Goal: Information Seeking & Learning: Learn about a topic

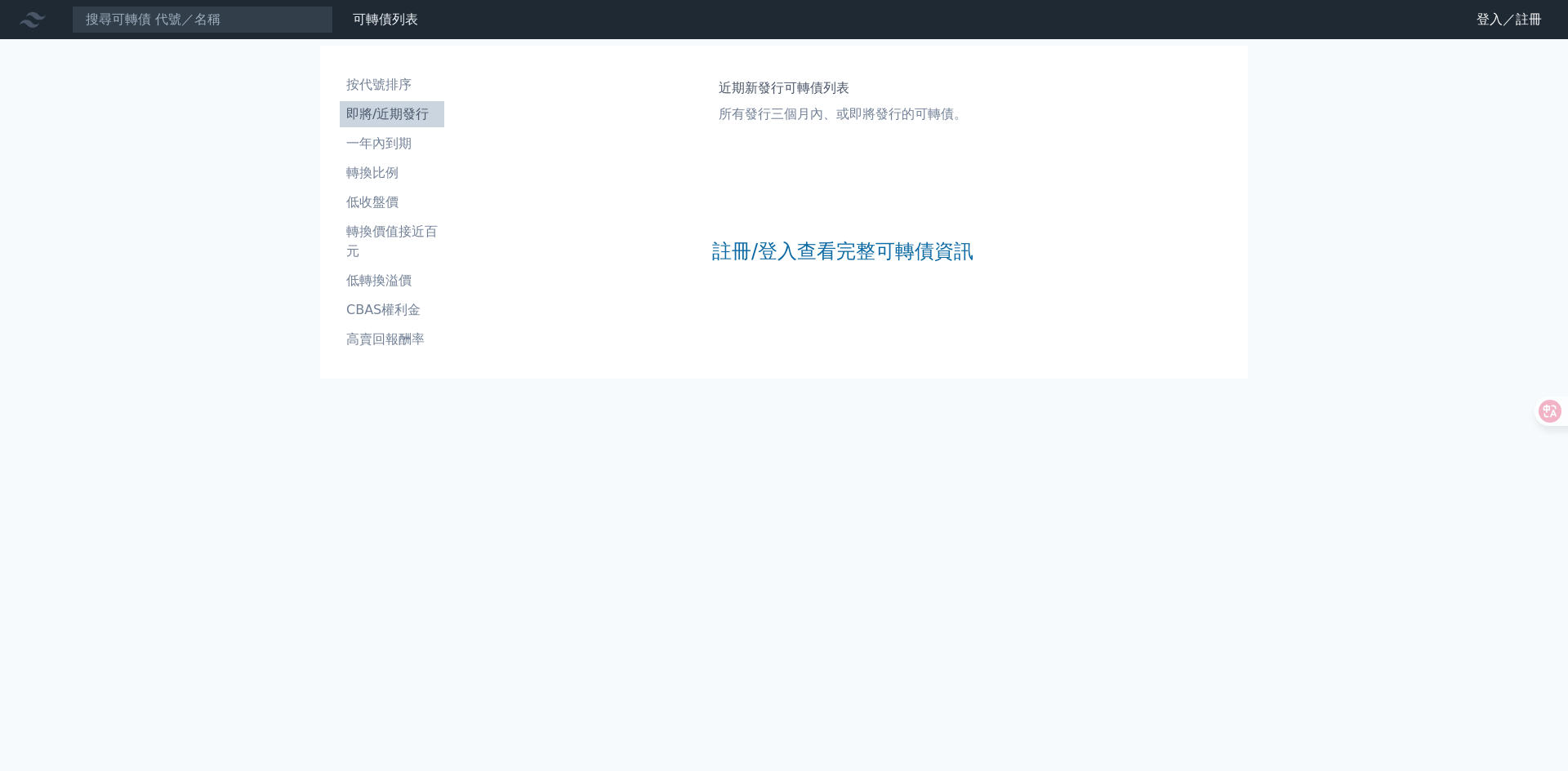
click at [397, 120] on li "即將/近期發行" at bounding box center [392, 114] width 105 height 19
click at [395, 96] on link "按代號排序" at bounding box center [392, 85] width 105 height 26
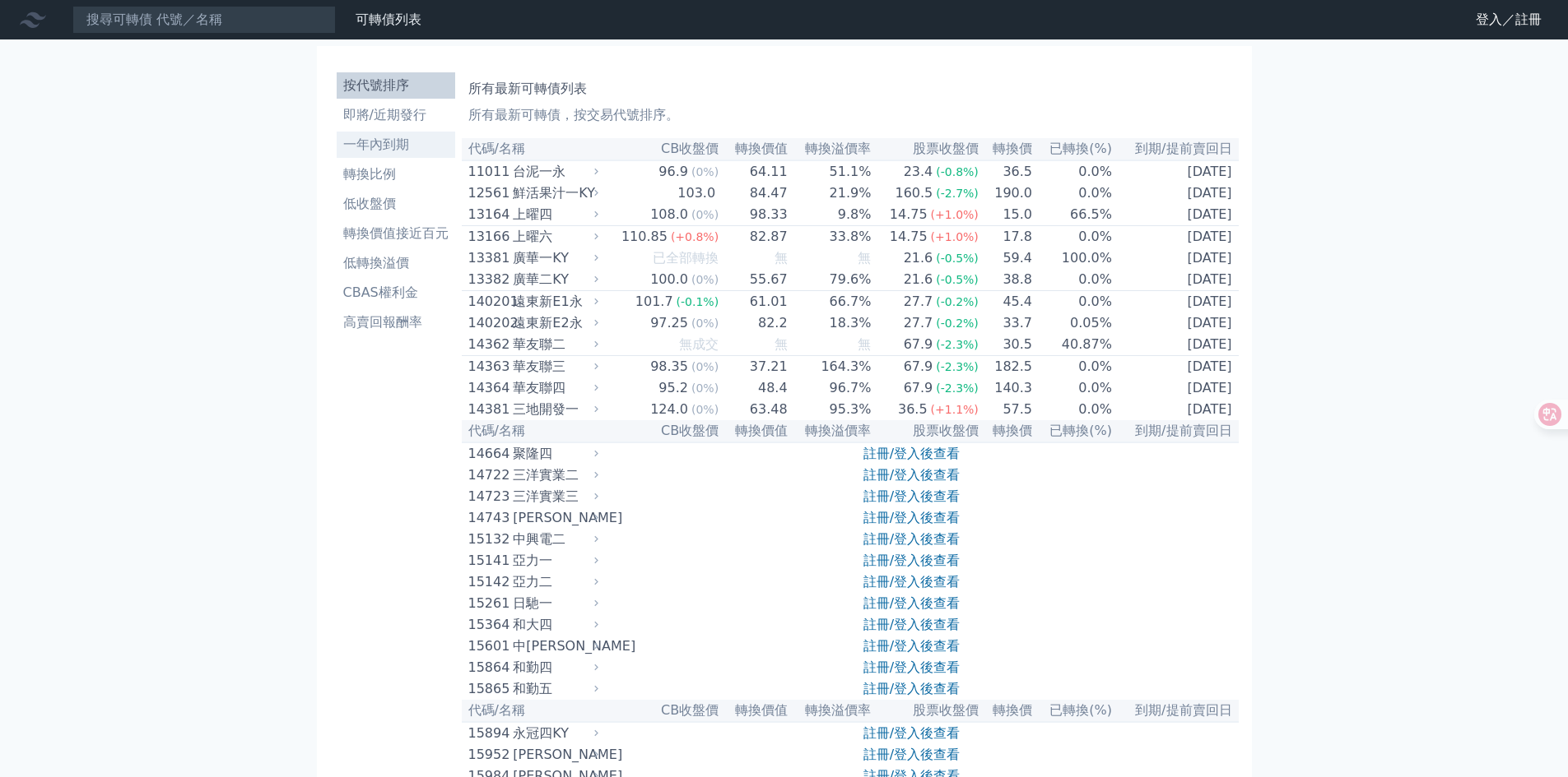
click at [423, 156] on link "一年內到期" at bounding box center [395, 145] width 119 height 26
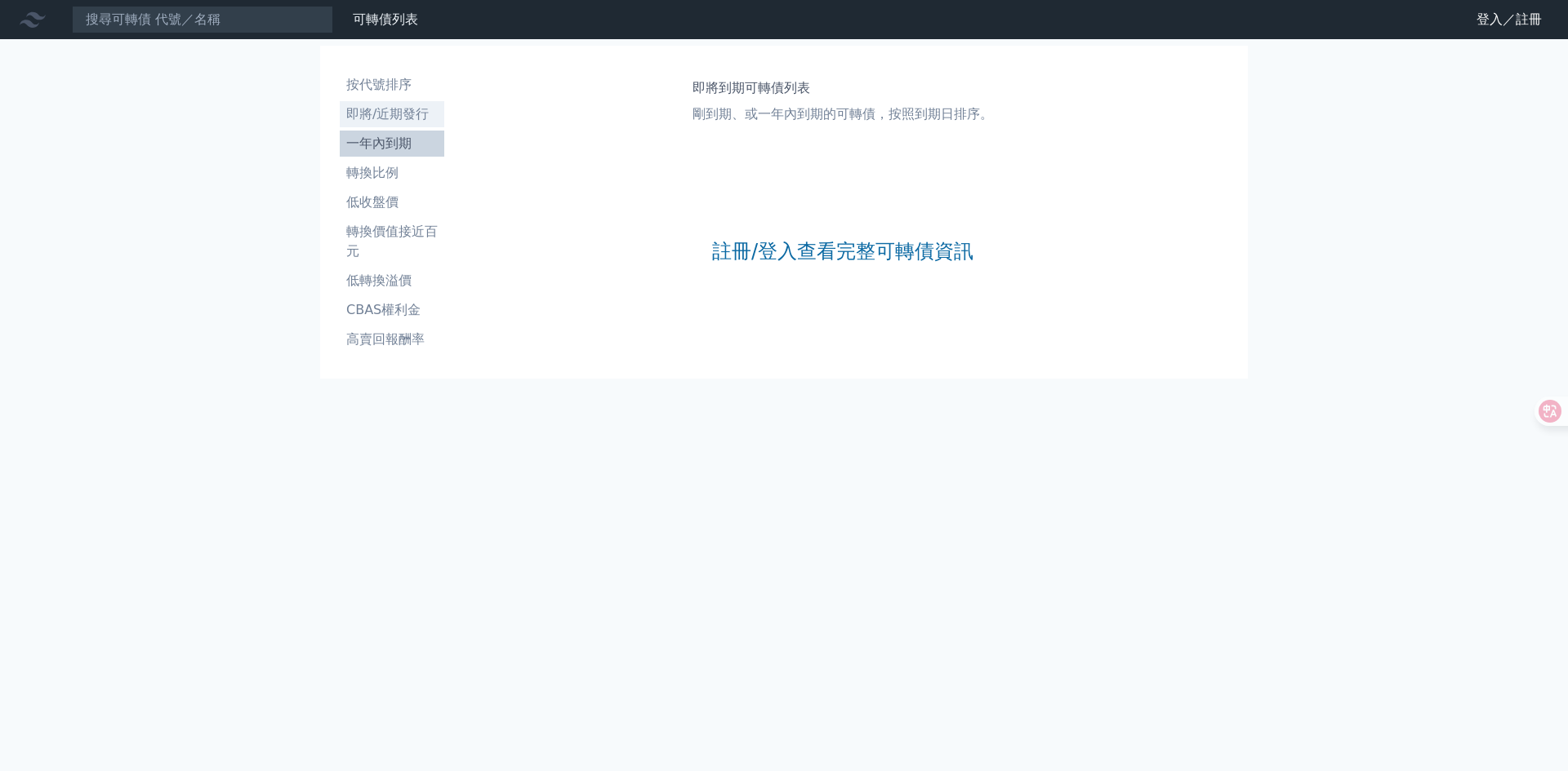
click at [408, 119] on li "即將/近期發行" at bounding box center [392, 114] width 105 height 19
click at [386, 101] on link "即將/近期發行" at bounding box center [392, 114] width 105 height 26
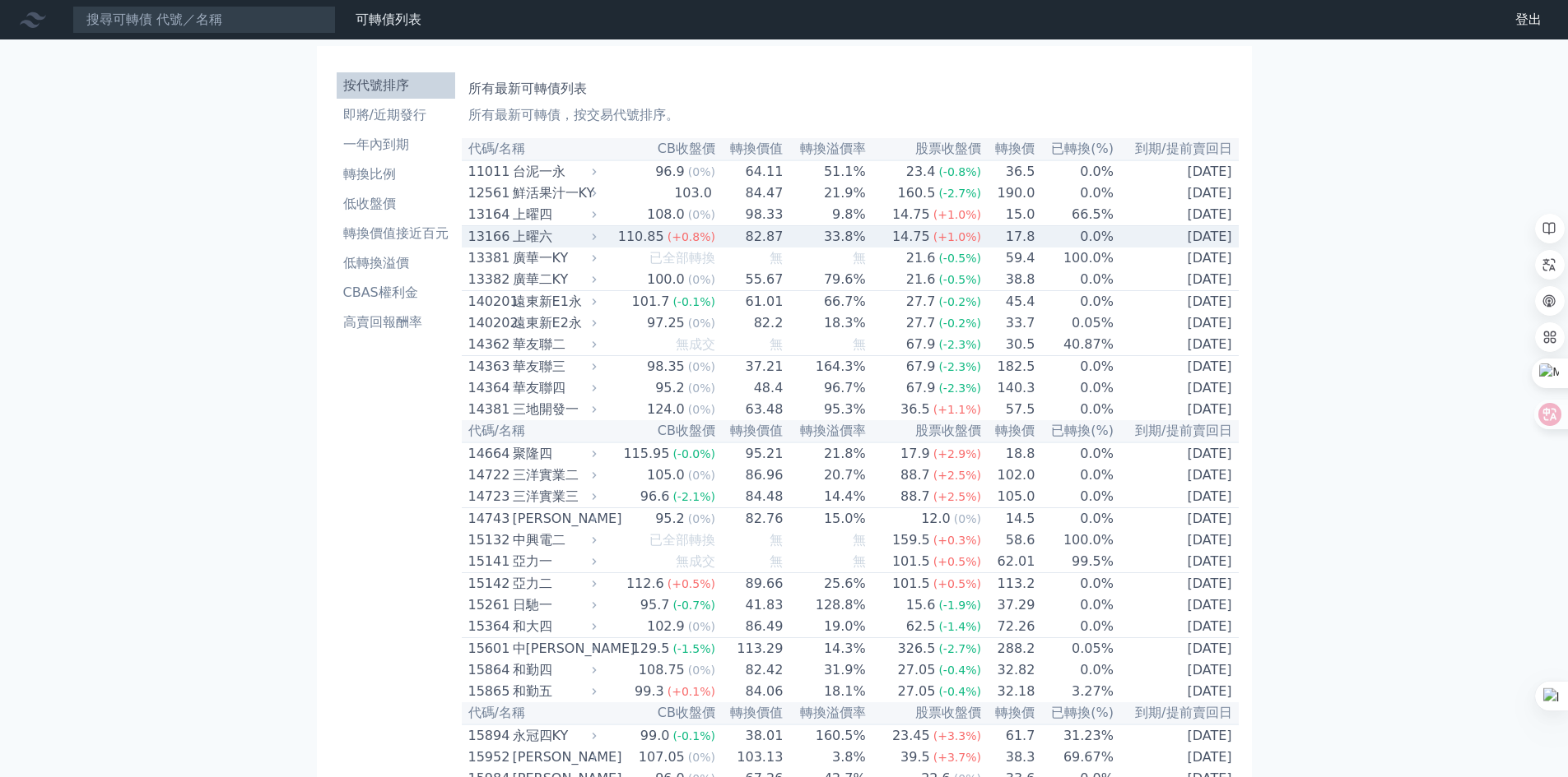
click at [566, 246] on div "上曜六" at bounding box center [553, 237] width 81 height 19
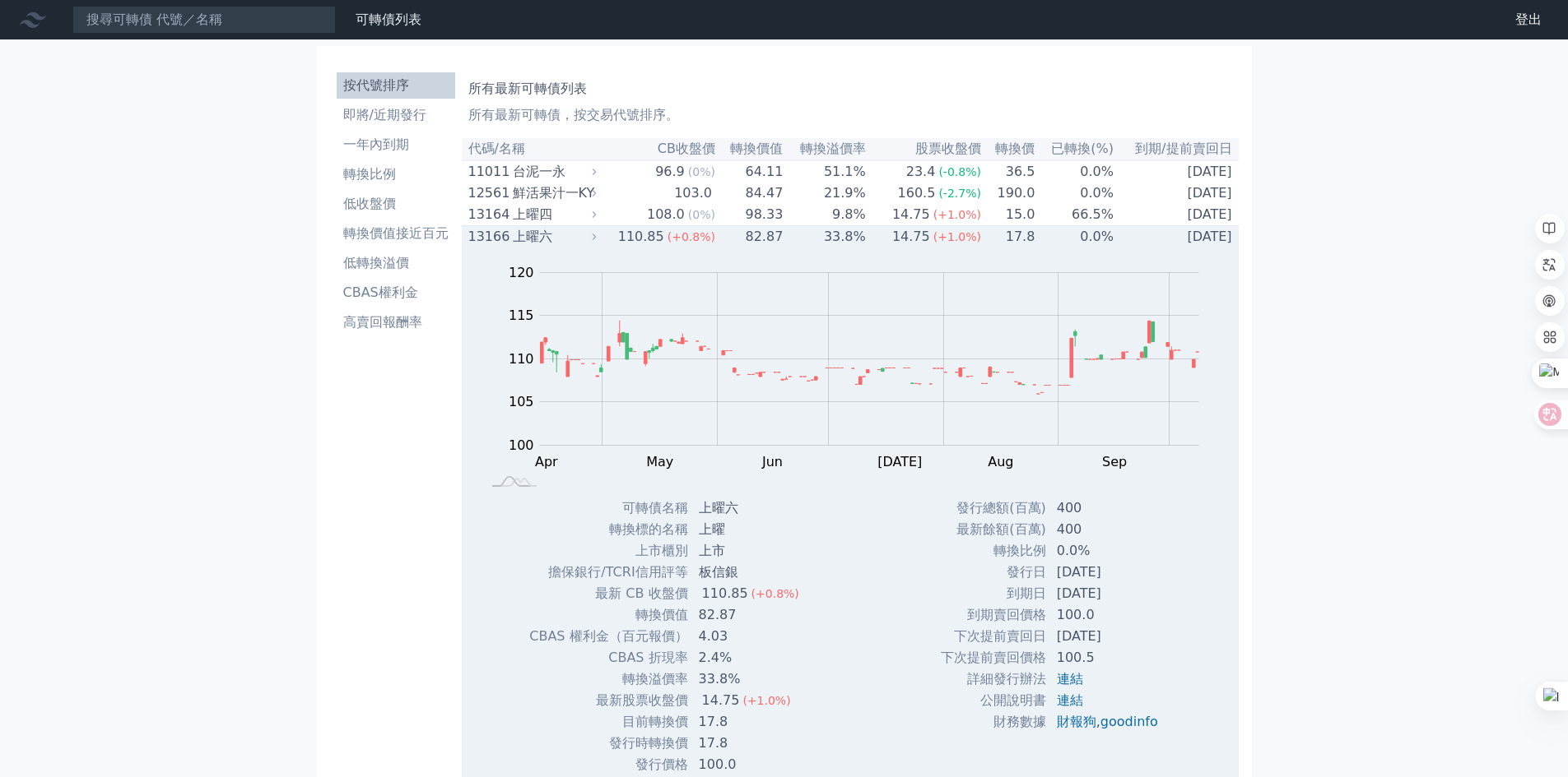
click at [567, 246] on div "上曜六" at bounding box center [553, 237] width 81 height 19
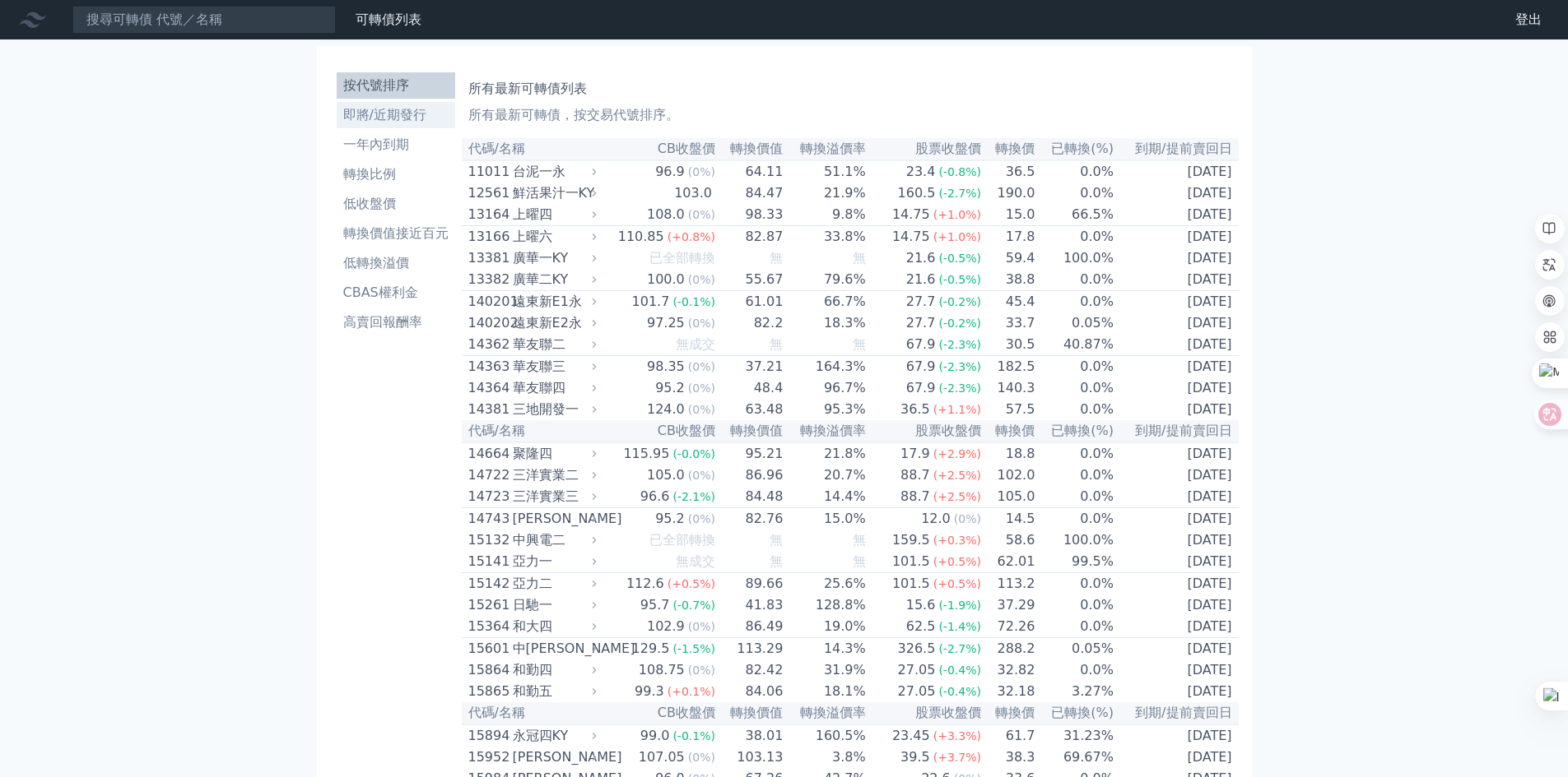
click at [410, 120] on li "即將/近期發行" at bounding box center [395, 115] width 119 height 19
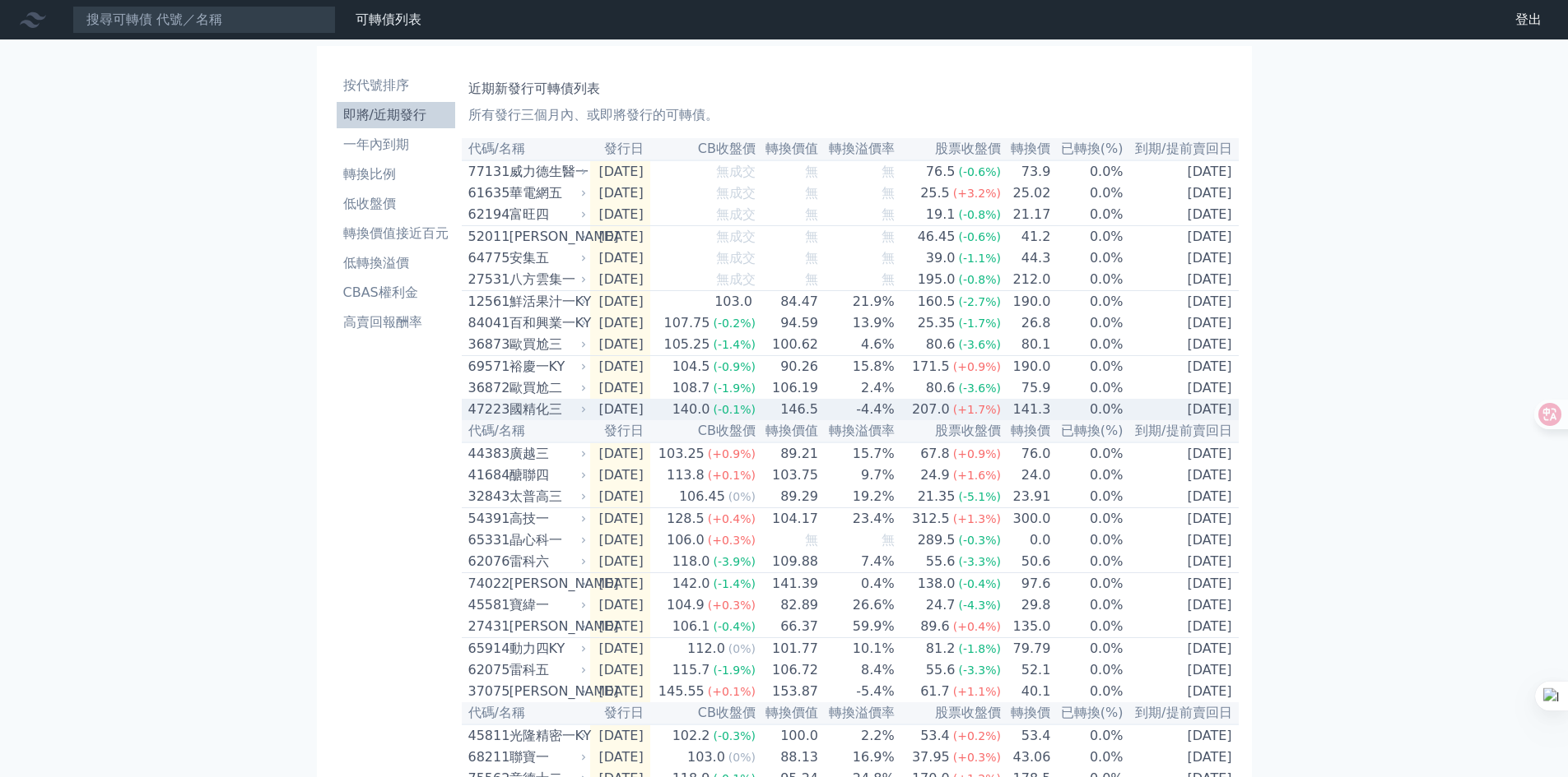
click at [552, 420] on div "國精化三" at bounding box center [547, 409] width 74 height 19
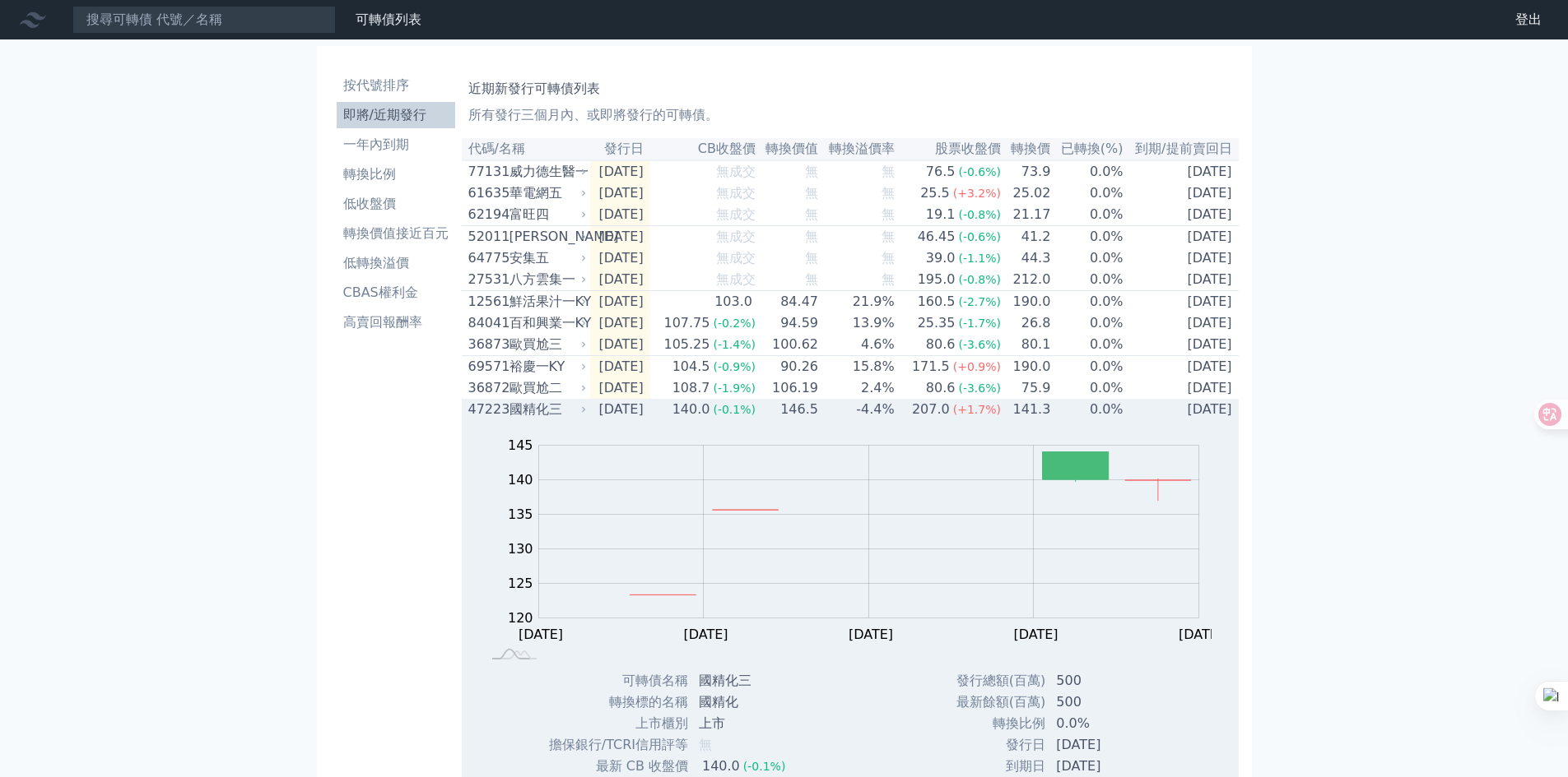
click at [552, 420] on div "國精化三" at bounding box center [547, 409] width 74 height 19
